Goal: Information Seeking & Learning: Check status

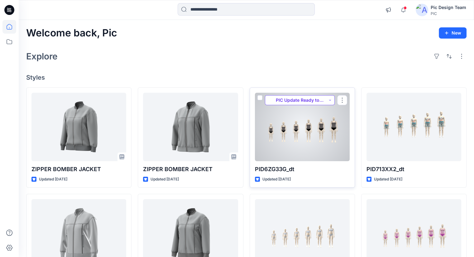
click at [315, 99] on button "PIC Update Ready to Review" at bounding box center [300, 100] width 70 height 10
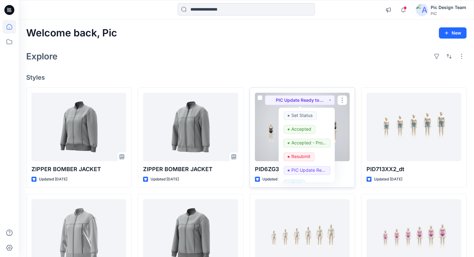
click at [267, 129] on div at bounding box center [302, 127] width 95 height 69
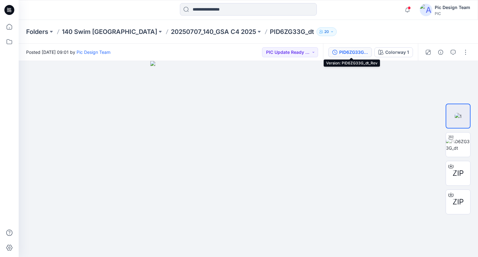
click at [351, 49] on div "PID6ZG33G_dt_Rev" at bounding box center [353, 52] width 29 height 7
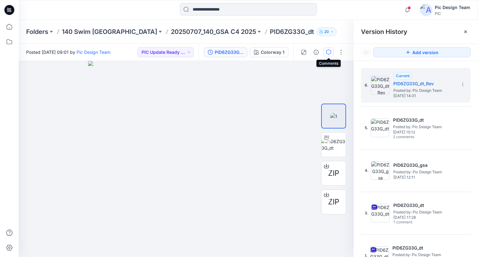
click at [328, 55] on button "button" at bounding box center [329, 52] width 10 height 10
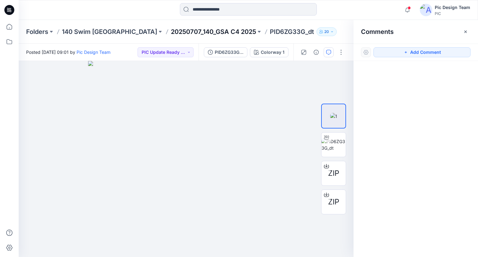
click at [173, 33] on p "20250707_140_GSA C4 2025" at bounding box center [213, 31] width 85 height 9
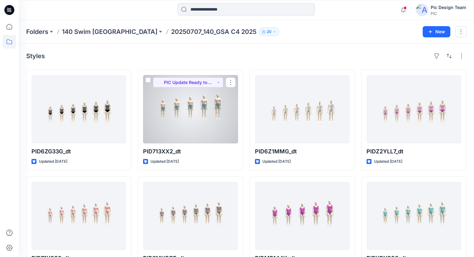
click at [177, 102] on div at bounding box center [190, 109] width 95 height 69
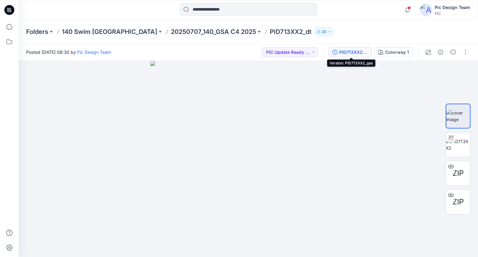
click at [353, 53] on div "PID713XX2_gsa" at bounding box center [353, 52] width 29 height 7
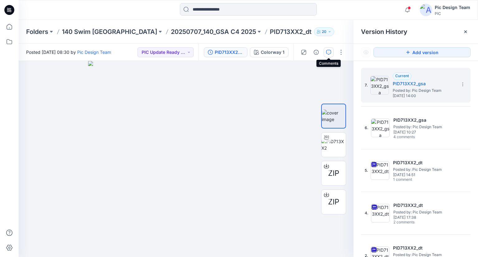
click at [329, 54] on icon "button" at bounding box center [328, 52] width 5 height 5
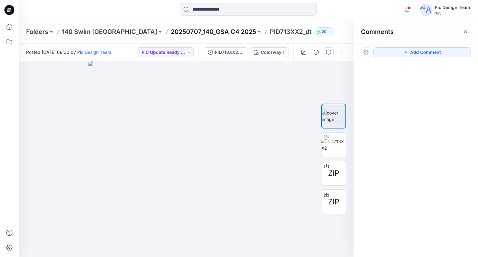
click at [197, 31] on p "20250707_140_GSA C4 2025" at bounding box center [213, 31] width 85 height 9
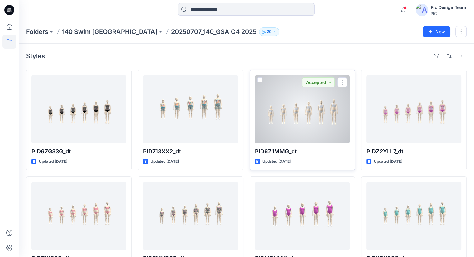
click at [293, 105] on div at bounding box center [302, 109] width 95 height 69
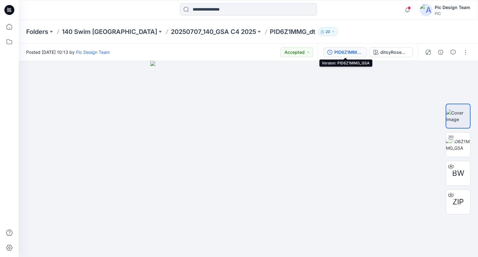
click at [341, 49] on div "PID6Z1MMG_GSA" at bounding box center [348, 52] width 29 height 7
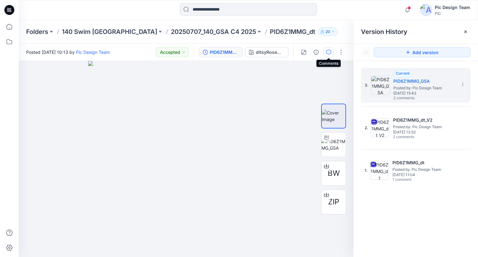
click at [326, 54] on icon "button" at bounding box center [328, 52] width 5 height 5
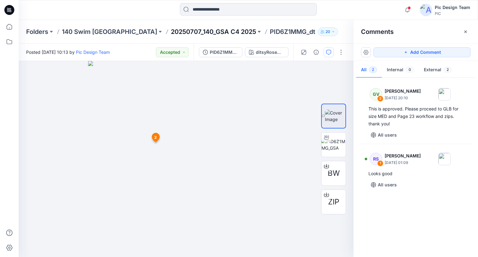
click at [179, 27] on p "20250707_140_GSA C4 2025" at bounding box center [213, 31] width 85 height 9
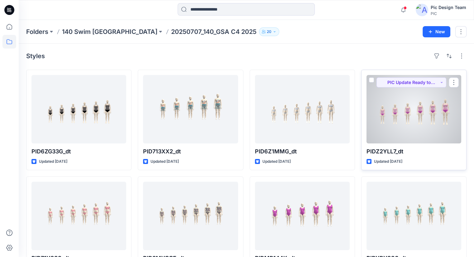
click at [386, 113] on div at bounding box center [413, 109] width 95 height 69
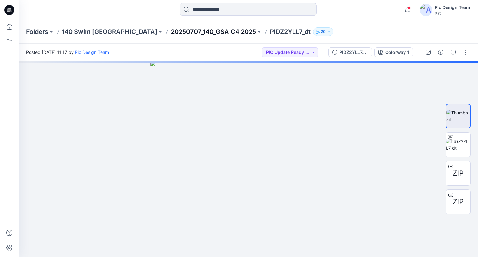
click at [182, 31] on p "20250707_140_GSA C4 2025" at bounding box center [213, 31] width 85 height 9
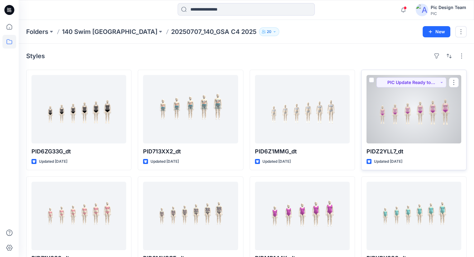
click at [430, 128] on div at bounding box center [413, 109] width 95 height 69
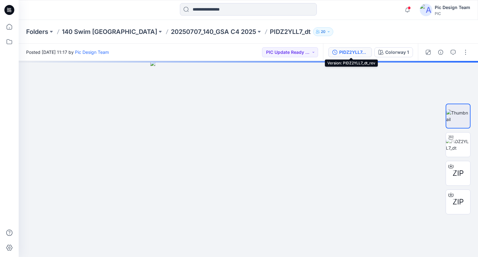
click at [354, 53] on div "PIDZ2YLL7_dt_rev" at bounding box center [353, 52] width 29 height 7
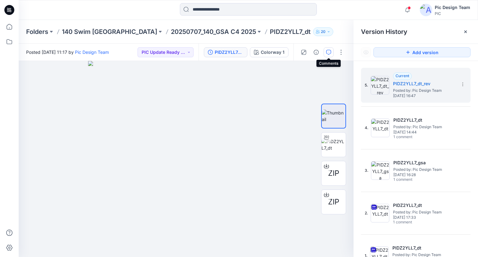
click at [330, 53] on icon "button" at bounding box center [328, 52] width 5 height 5
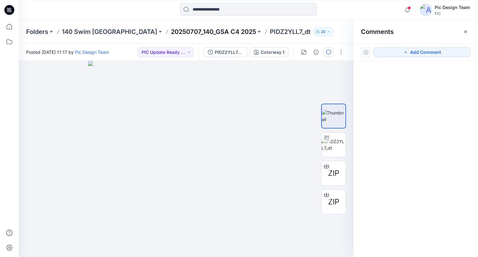
click at [171, 30] on p "20250707_140_GSA C4 2025" at bounding box center [213, 31] width 85 height 9
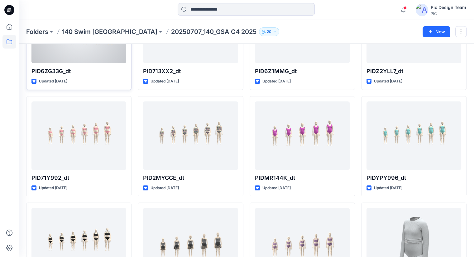
scroll to position [93, 0]
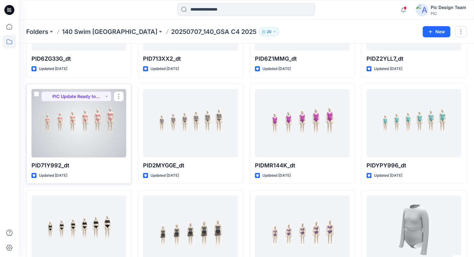
click at [74, 116] on div at bounding box center [78, 123] width 95 height 69
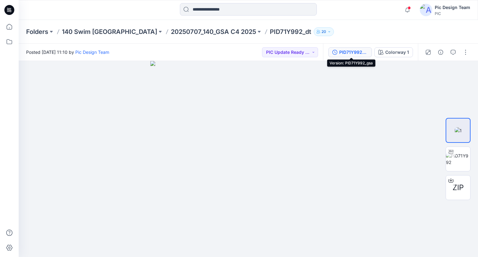
click at [354, 49] on div "PID71Y992_gsa" at bounding box center [353, 52] width 29 height 7
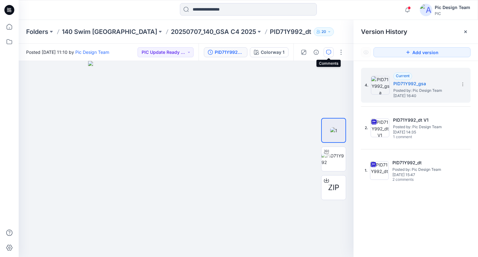
click at [331, 54] on icon "button" at bounding box center [328, 52] width 5 height 5
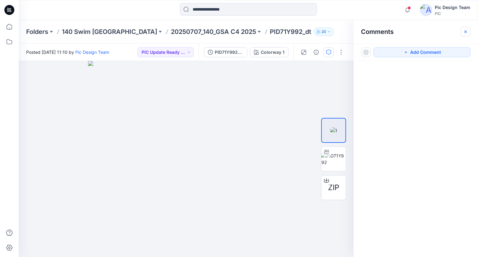
click at [470, 30] on button "button" at bounding box center [466, 32] width 10 height 10
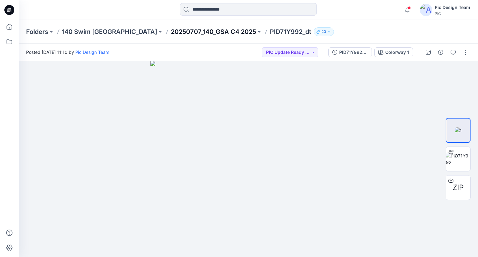
click at [171, 32] on p "20250707_140_GSA C4 2025" at bounding box center [213, 31] width 85 height 9
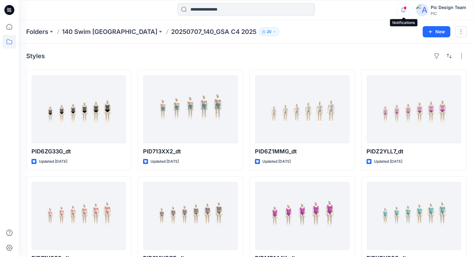
click at [404, 9] on icon "button" at bounding box center [403, 10] width 12 height 12
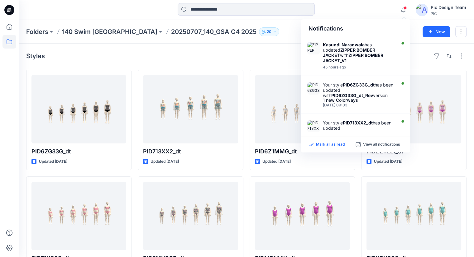
click at [330, 143] on p "Mark all as read" at bounding box center [330, 145] width 29 height 6
click at [398, 9] on icon "button" at bounding box center [403, 10] width 12 height 12
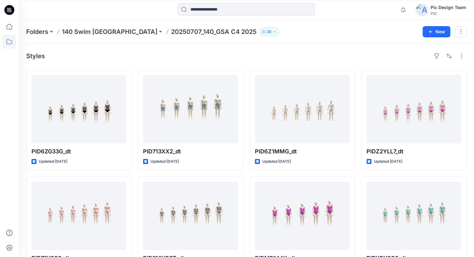
click at [6, 10] on icon at bounding box center [9, 10] width 10 height 10
